Goal: Information Seeking & Learning: Learn about a topic

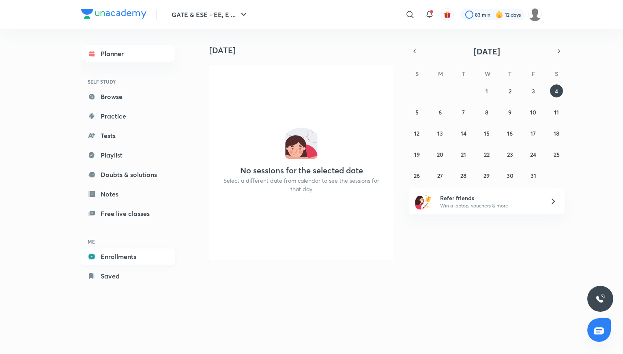
click at [109, 259] on link "Enrollments" at bounding box center [128, 256] width 94 height 16
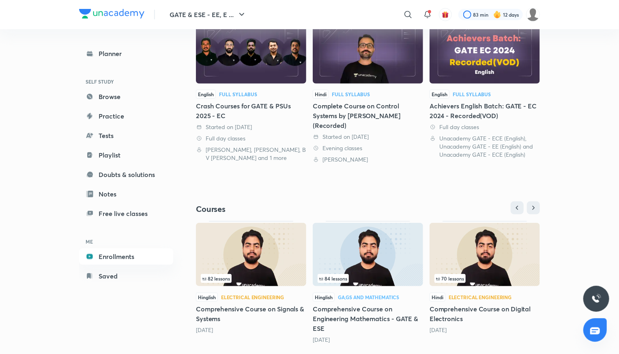
scroll to position [215, 0]
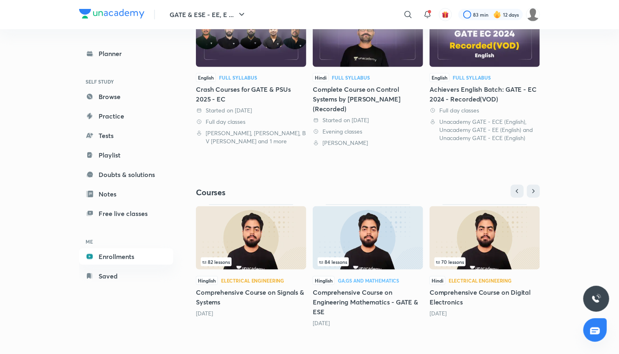
click at [484, 295] on h5 "Comprehensive Course on Digital Electronics" at bounding box center [485, 296] width 110 height 19
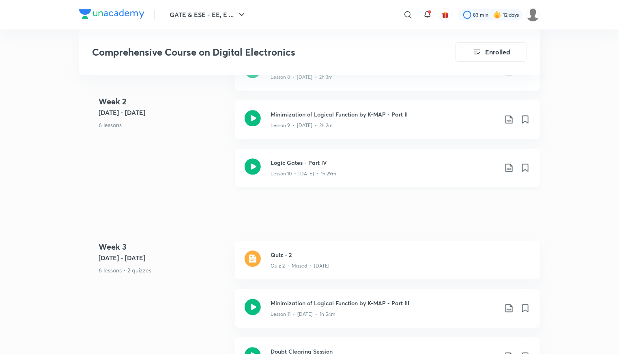
scroll to position [933, 0]
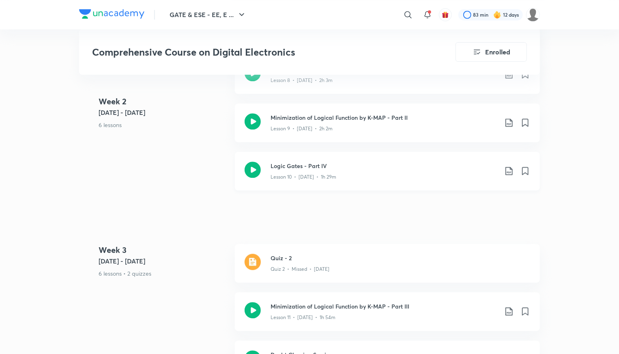
click at [307, 162] on h3 "Logic Gates - Part IV" at bounding box center [384, 165] width 227 height 9
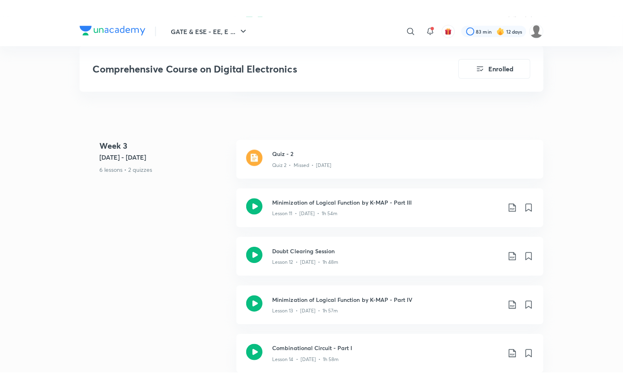
scroll to position [1055, 0]
